Goal: Transaction & Acquisition: Purchase product/service

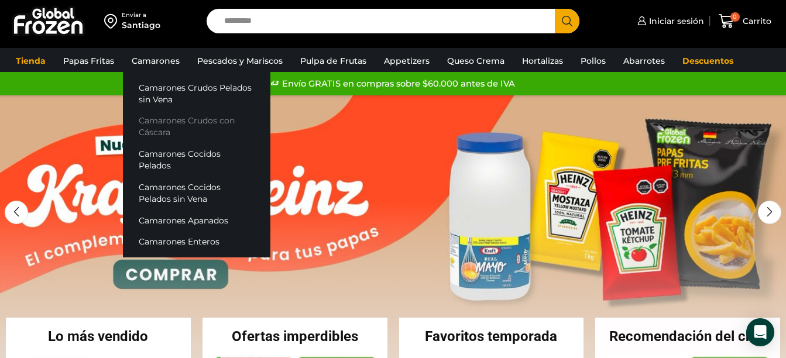
click at [154, 132] on link "Camarones Crudos con Cáscara" at bounding box center [196, 126] width 147 height 33
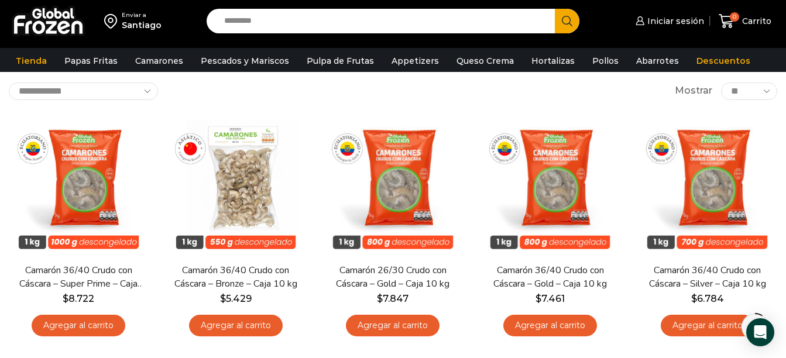
scroll to position [66, 0]
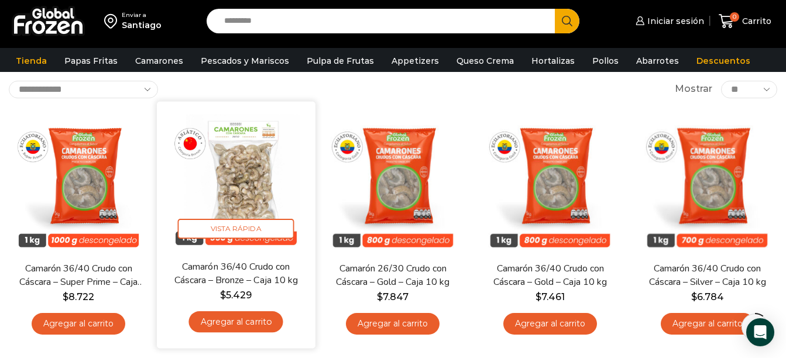
click at [252, 322] on link "Agregar al carrito" at bounding box center [235, 322] width 94 height 22
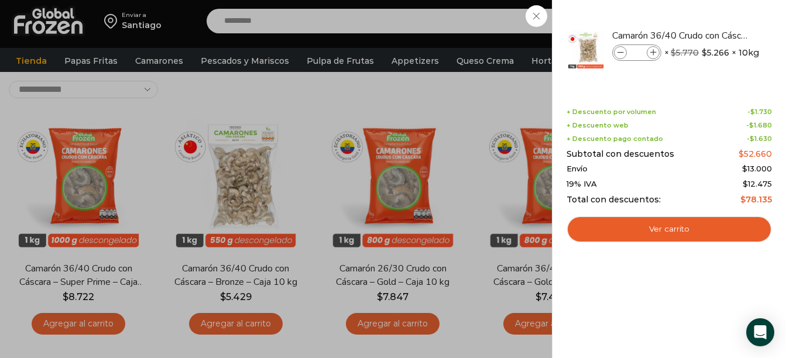
click at [715, 28] on div "1 Carrito 1 1 Shopping Cart *" at bounding box center [744, 21] width 58 height 27
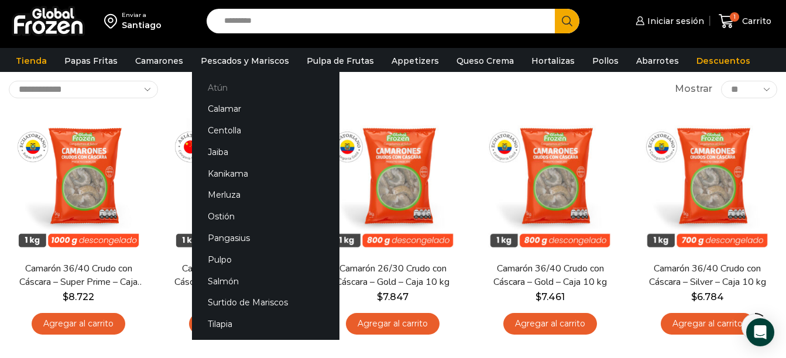
click at [230, 89] on link "Atún" at bounding box center [265, 88] width 147 height 22
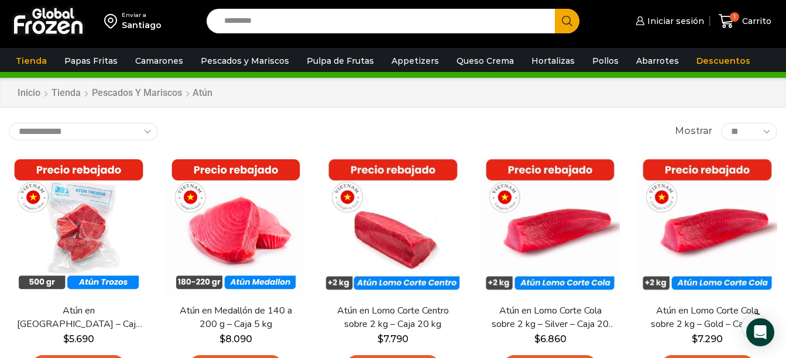
scroll to position [47, 0]
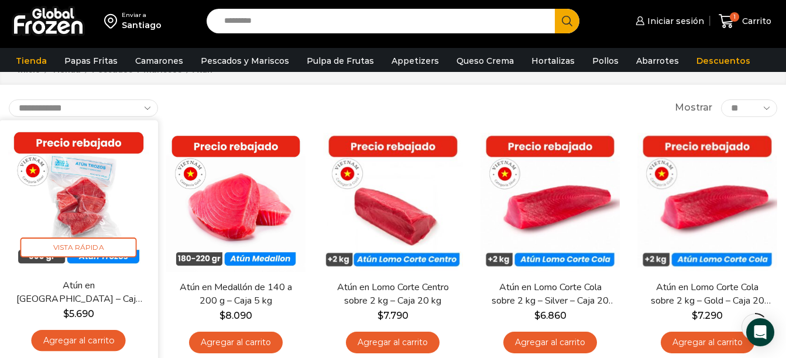
click at [77, 337] on link "Agregar al carrito" at bounding box center [79, 340] width 94 height 22
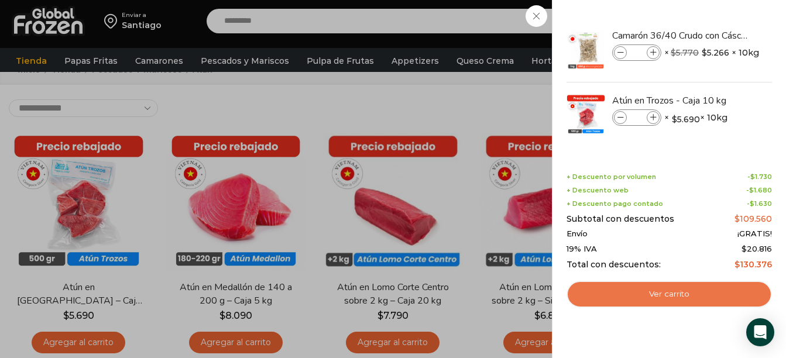
click at [676, 294] on link "Ver carrito" at bounding box center [668, 294] width 205 height 27
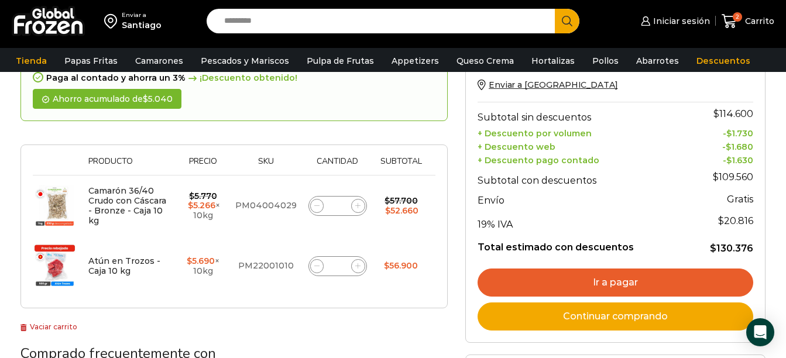
scroll to position [120, 0]
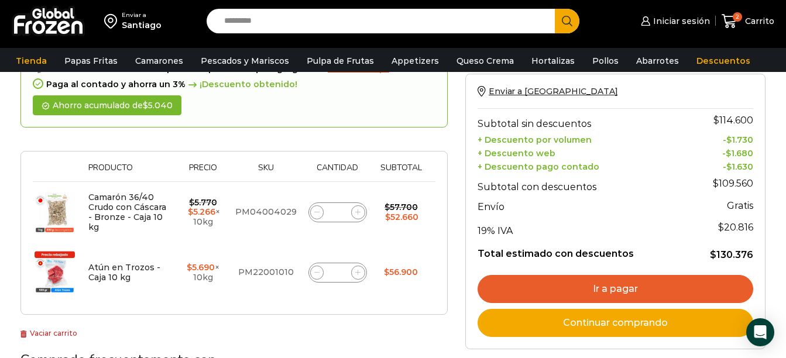
click at [594, 279] on link "Ir a pagar" at bounding box center [614, 289] width 275 height 28
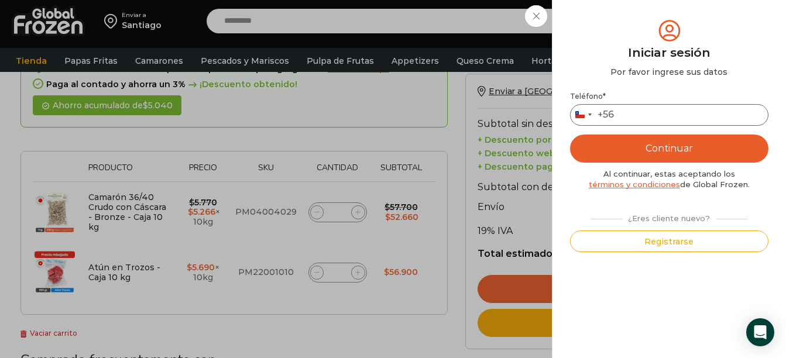
click at [664, 116] on input "Teléfono *" at bounding box center [669, 115] width 198 height 22
click at [665, 118] on input "Teléfono *" at bounding box center [669, 115] width 198 height 22
type input "*********"
click at [666, 148] on button "Continuar" at bounding box center [669, 149] width 198 height 28
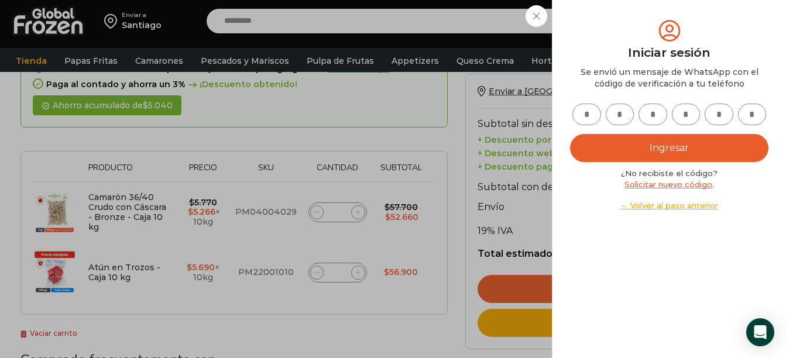
click at [582, 113] on input "text" at bounding box center [586, 115] width 29 height 22
type input "*"
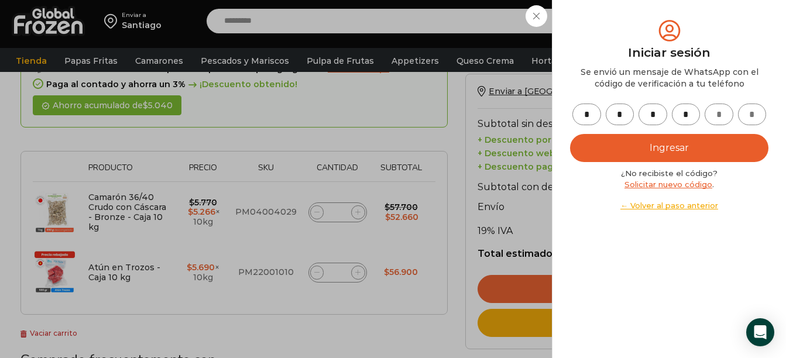
type input "*"
click at [685, 158] on button "Ingresar" at bounding box center [669, 148] width 198 height 28
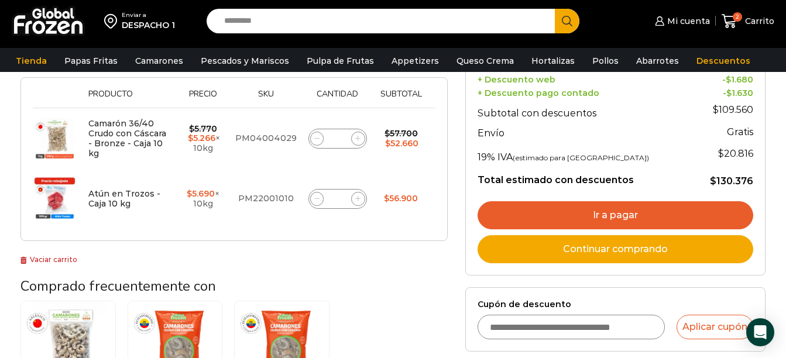
scroll to position [146, 0]
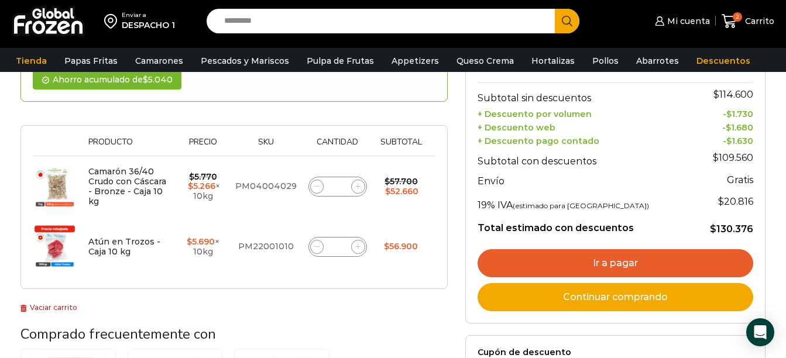
click at [633, 263] on link "Ir a pagar" at bounding box center [614, 263] width 275 height 28
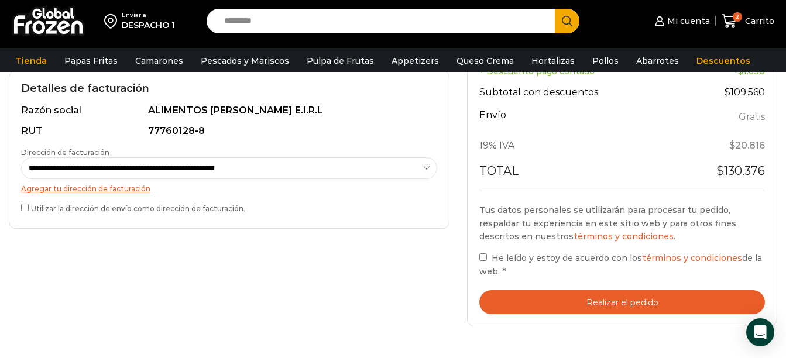
scroll to position [351, 0]
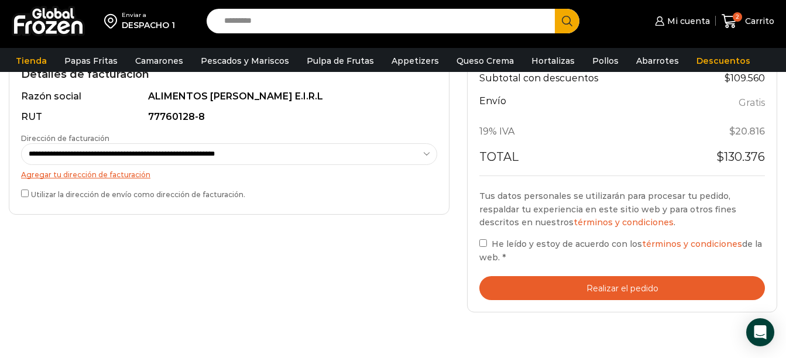
click at [581, 285] on button "Realizar el pedido" at bounding box center [621, 288] width 285 height 24
